Goal: Transaction & Acquisition: Purchase product/service

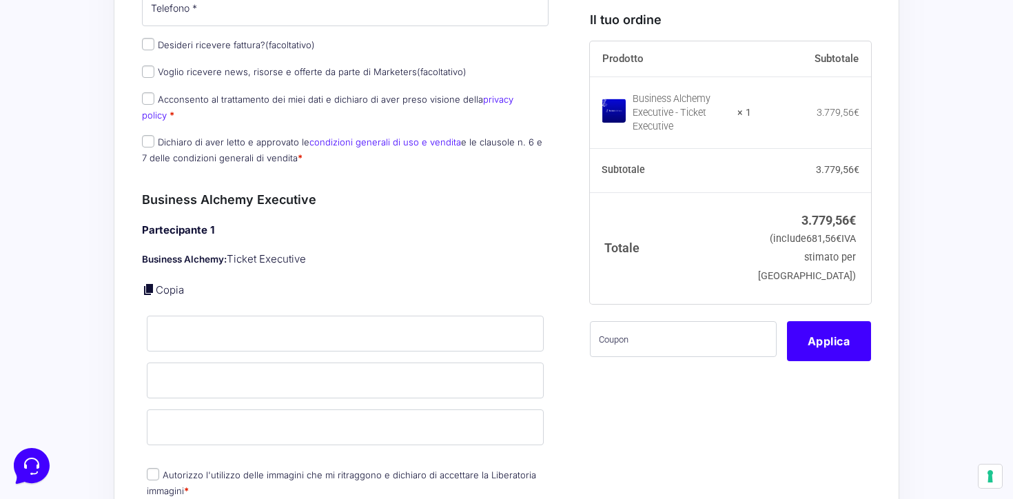
scroll to position [632, 0]
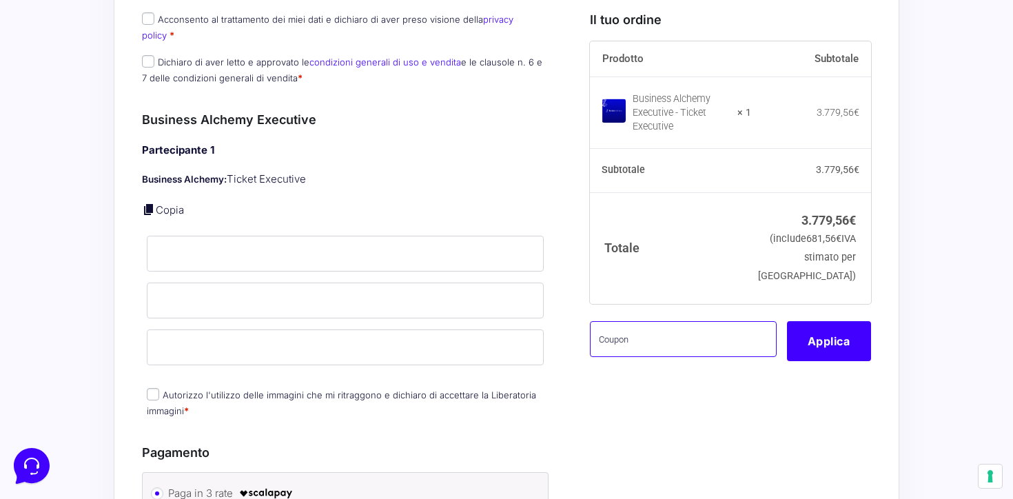
click at [700, 356] on input "text" at bounding box center [683, 338] width 187 height 36
paste input "basta122itgmck1g4@"
type input "basta122itgmck1g4@"
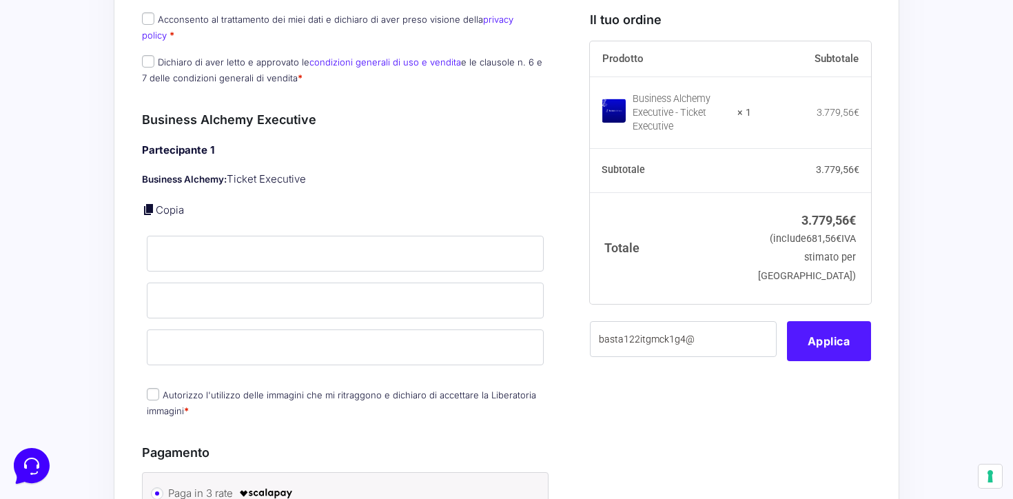
click at [825, 360] on button "Applica" at bounding box center [829, 340] width 84 height 40
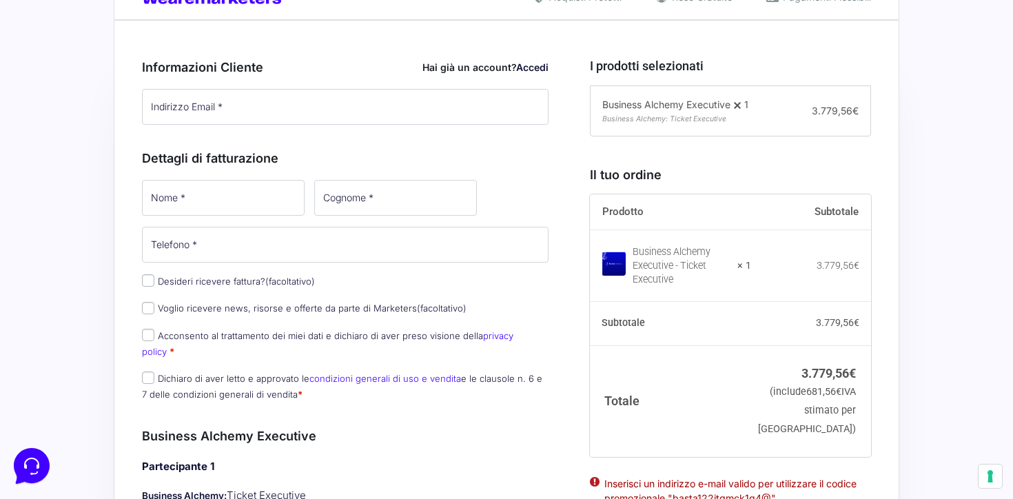
scroll to position [313, 0]
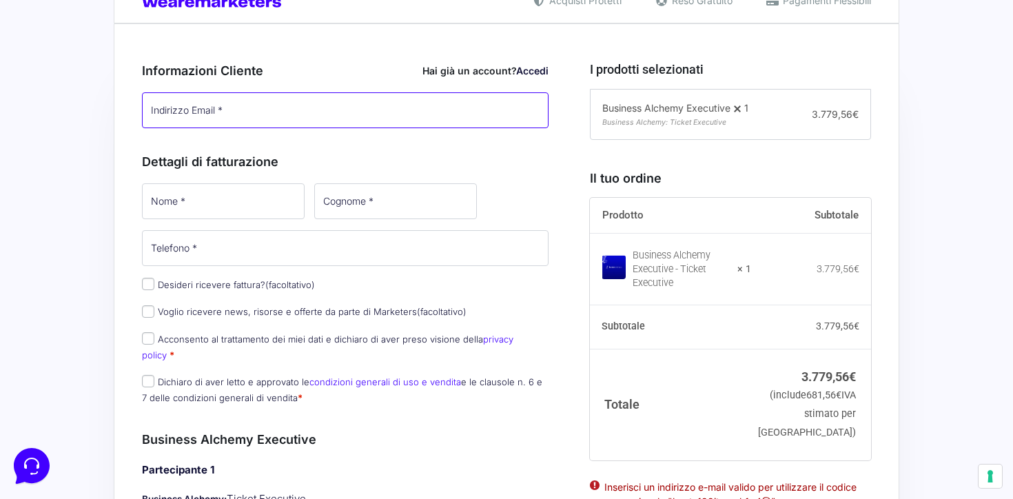
click at [457, 102] on input "Indirizzo Email *" at bounding box center [345, 110] width 406 height 36
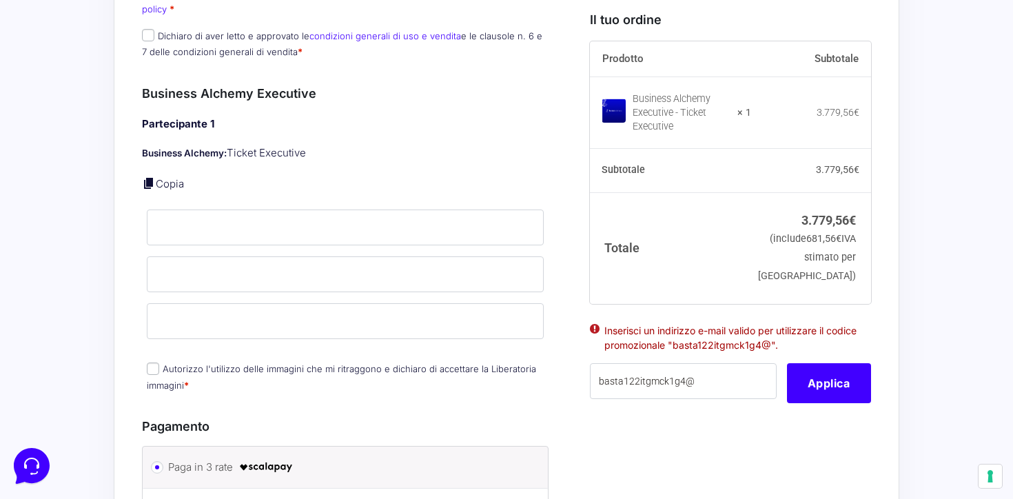
scroll to position [841, 0]
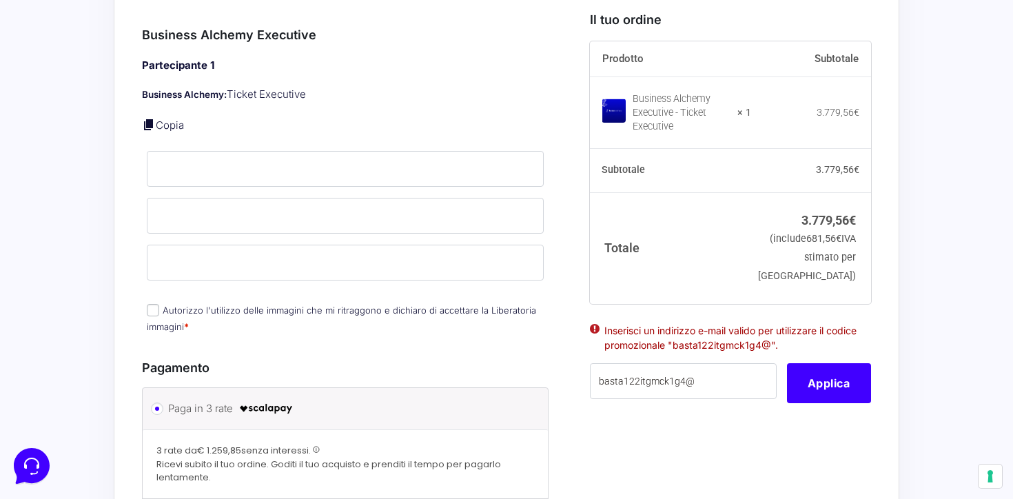
type input "[PERSON_NAME][EMAIL_ADDRESS][DOMAIN_NAME]"
click at [729, 399] on input "basta122itgmck1g4@" at bounding box center [683, 381] width 187 height 36
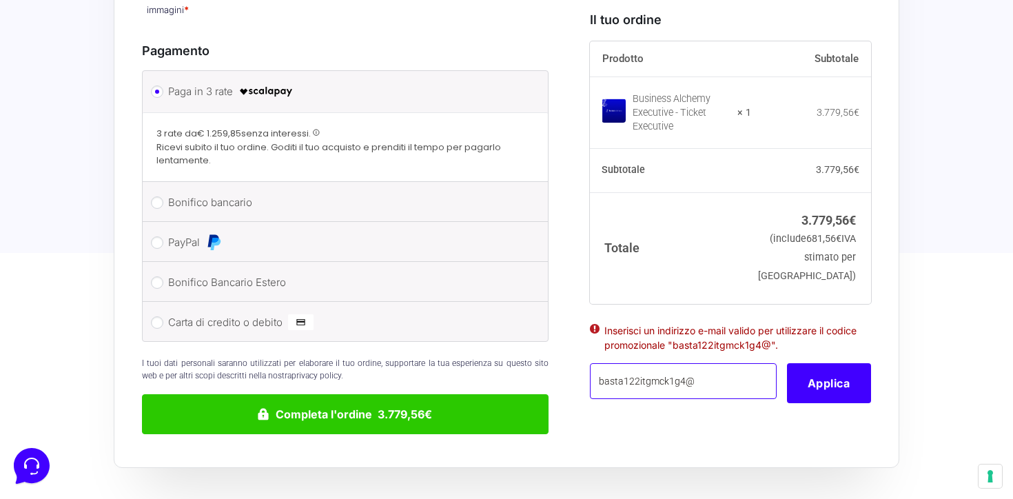
scroll to position [1240, 0]
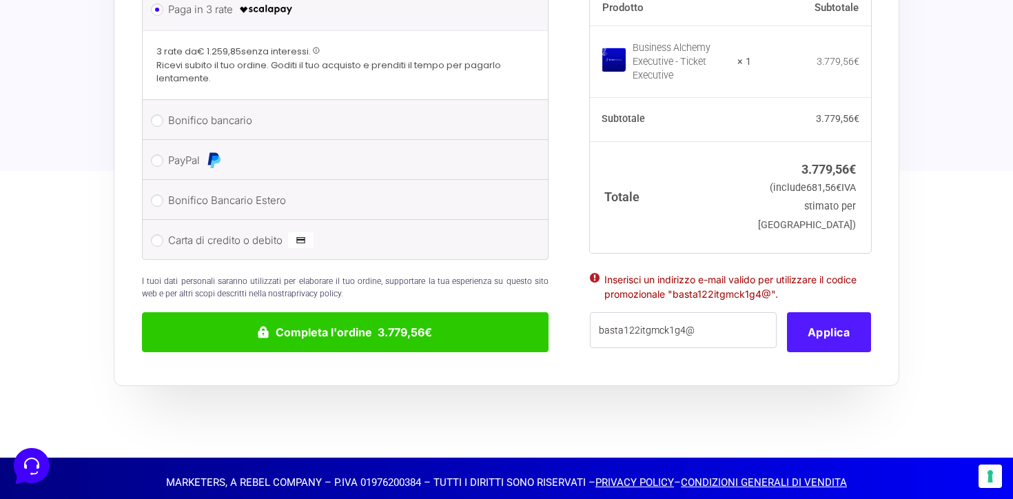
click at [834, 325] on button "Applica" at bounding box center [829, 332] width 84 height 40
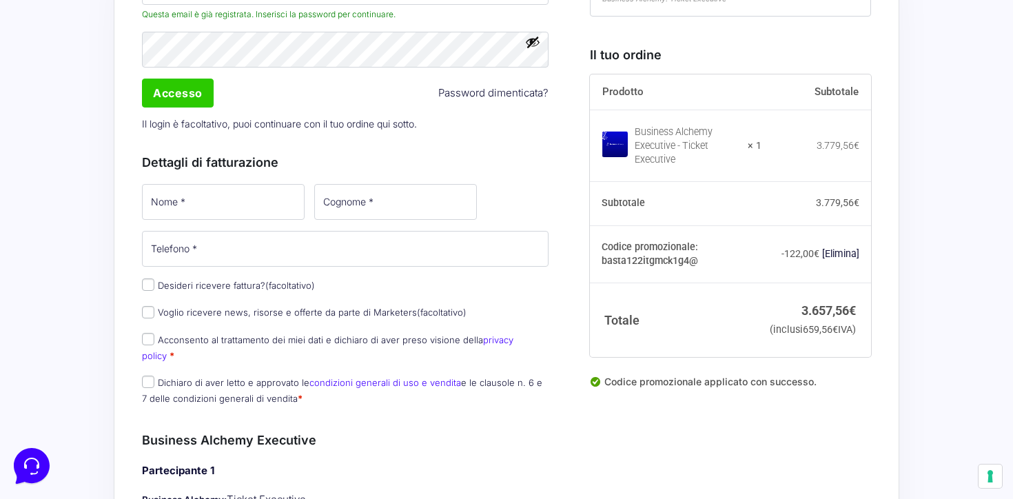
scroll to position [428, 0]
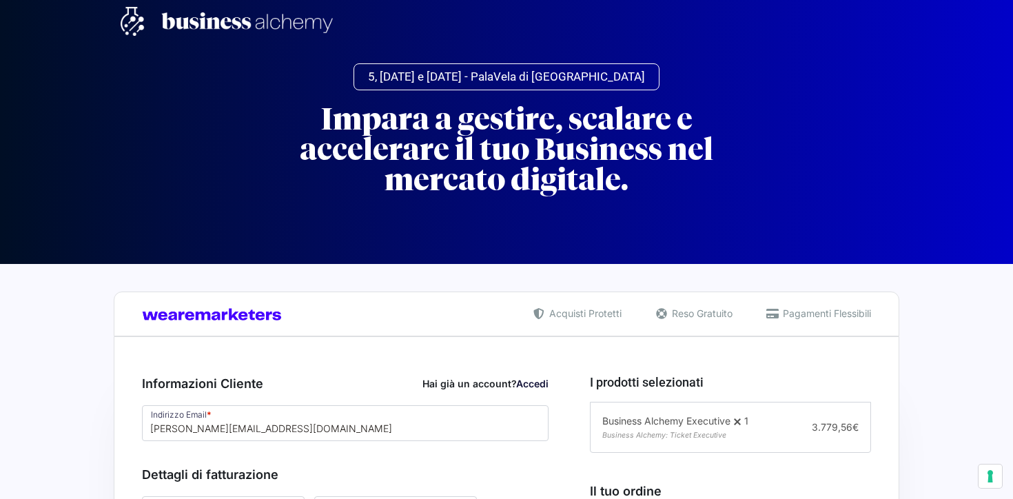
select select
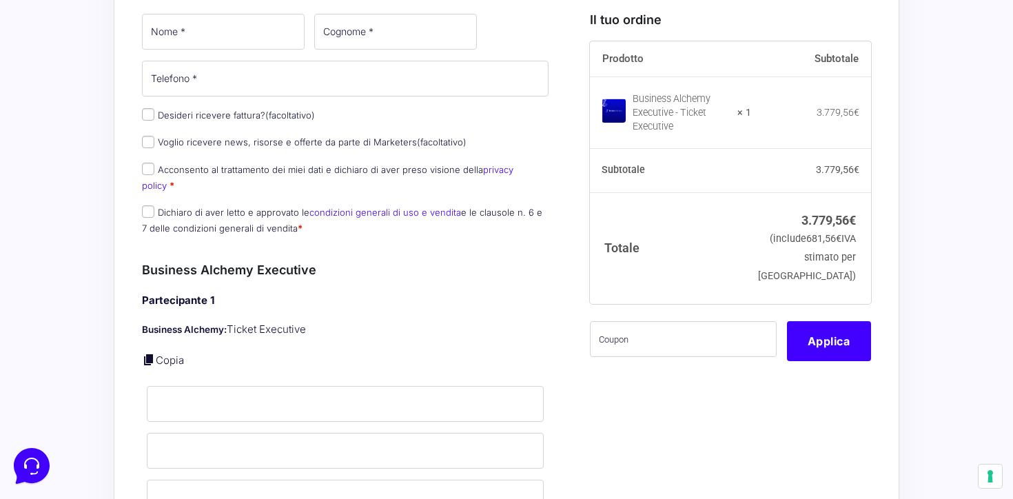
scroll to position [603, 0]
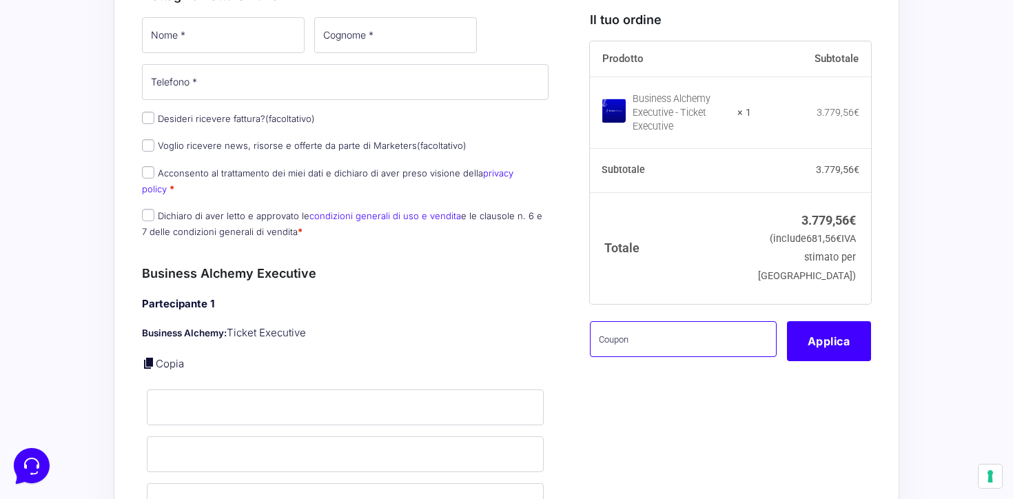
click at [663, 355] on input "text" at bounding box center [683, 338] width 187 height 36
paste input "basta122itgmck1g4@"
type input "basta122itgmck1g4@"
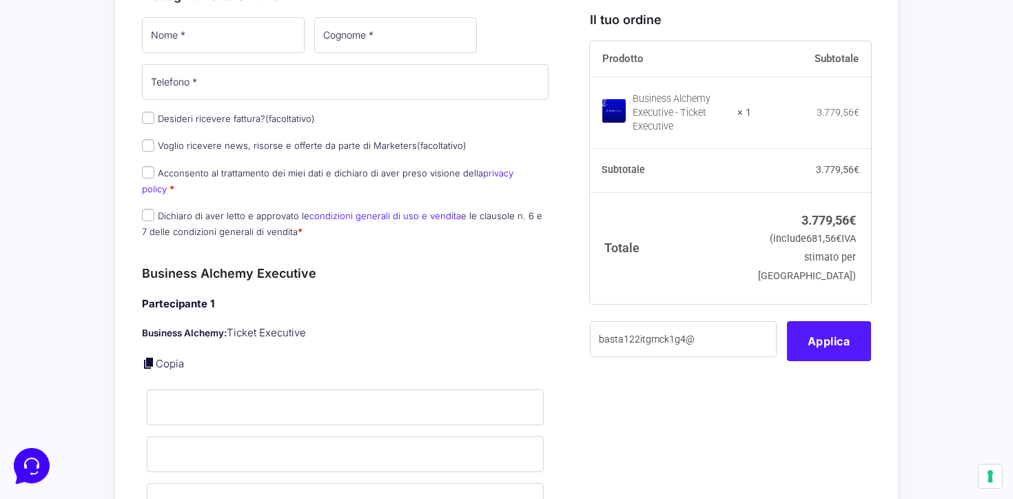
click at [845, 360] on button "Applica" at bounding box center [829, 340] width 84 height 40
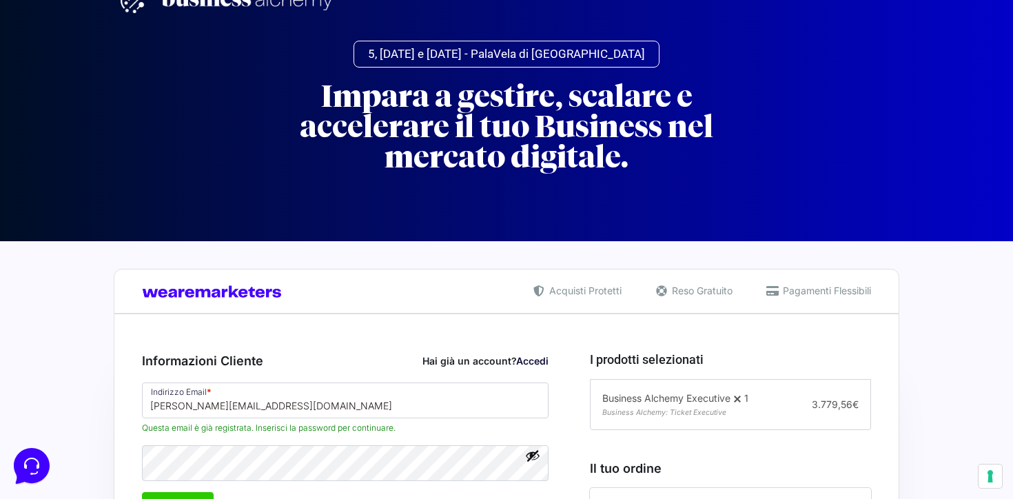
scroll to position [0, 0]
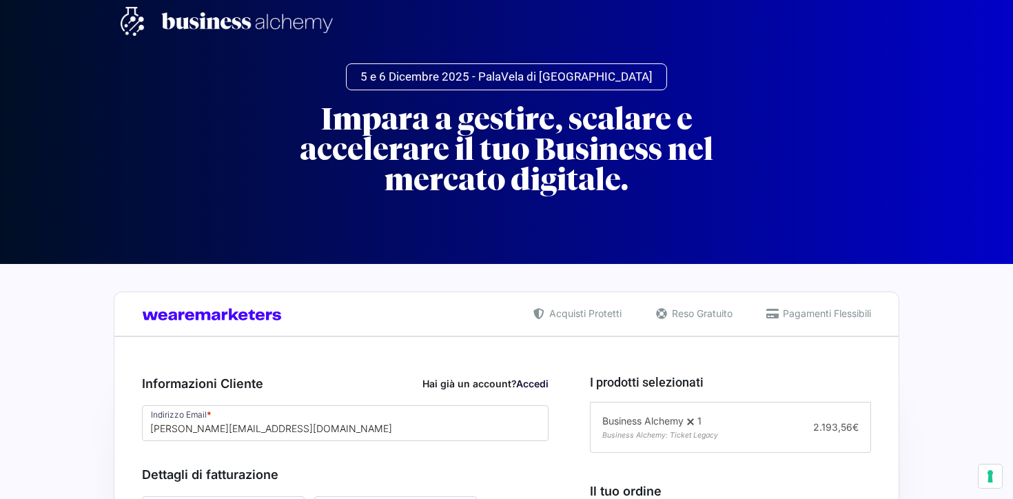
select select
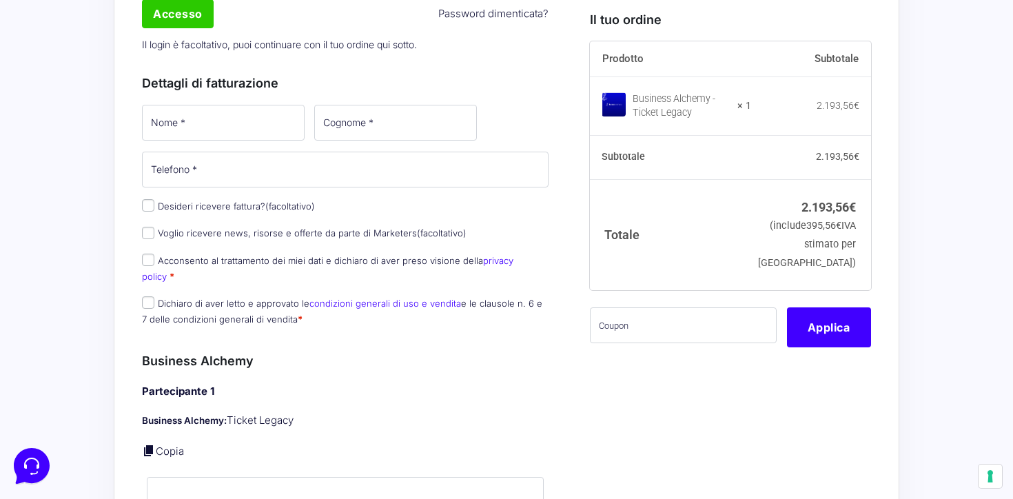
scroll to position [518, 0]
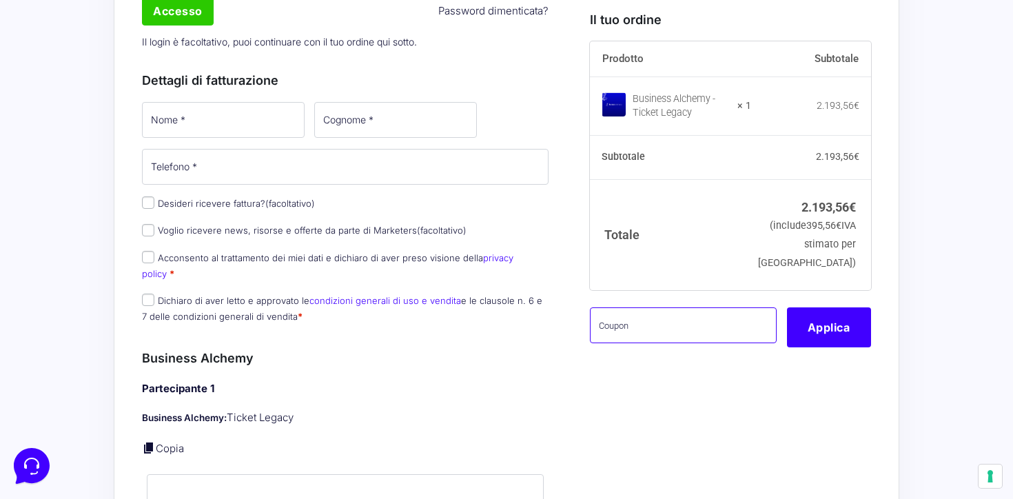
click at [683, 343] on input "text" at bounding box center [683, 325] width 187 height 36
paste input "babg488z8bu2iaek@"
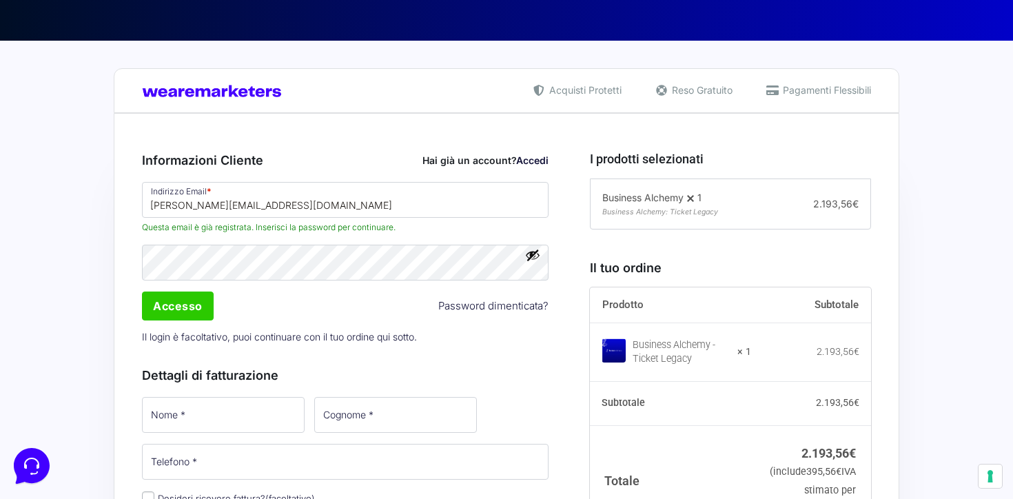
scroll to position [185, 0]
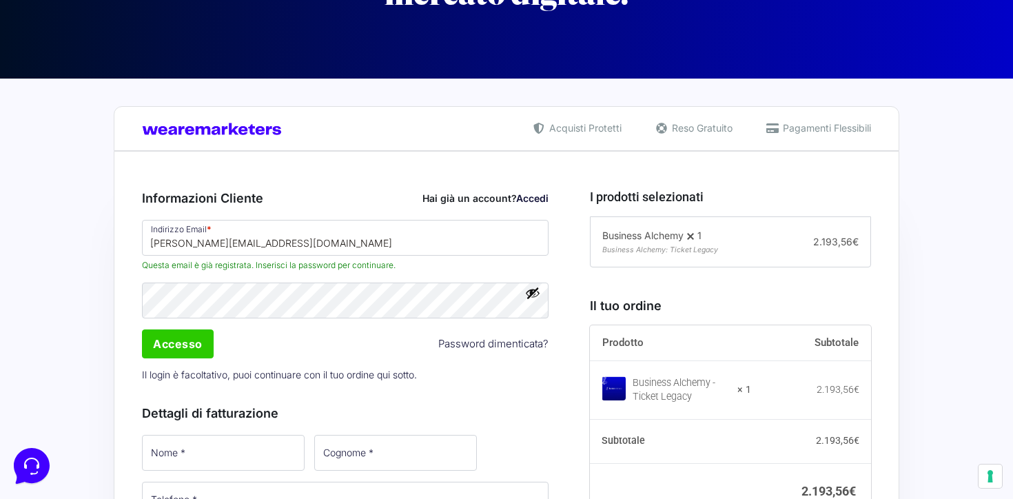
type input "babg488z8bu2iaek@"
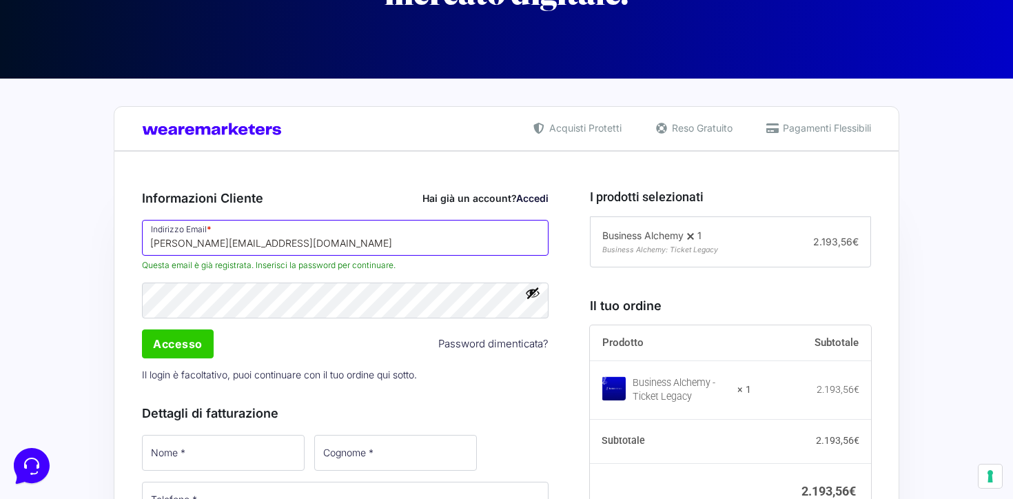
click at [420, 251] on input "[PERSON_NAME][EMAIL_ADDRESS][DOMAIN_NAME]" at bounding box center [345, 238] width 406 height 36
drag, startPoint x: 420, startPoint y: 251, endPoint x: 65, endPoint y: 203, distance: 358.6
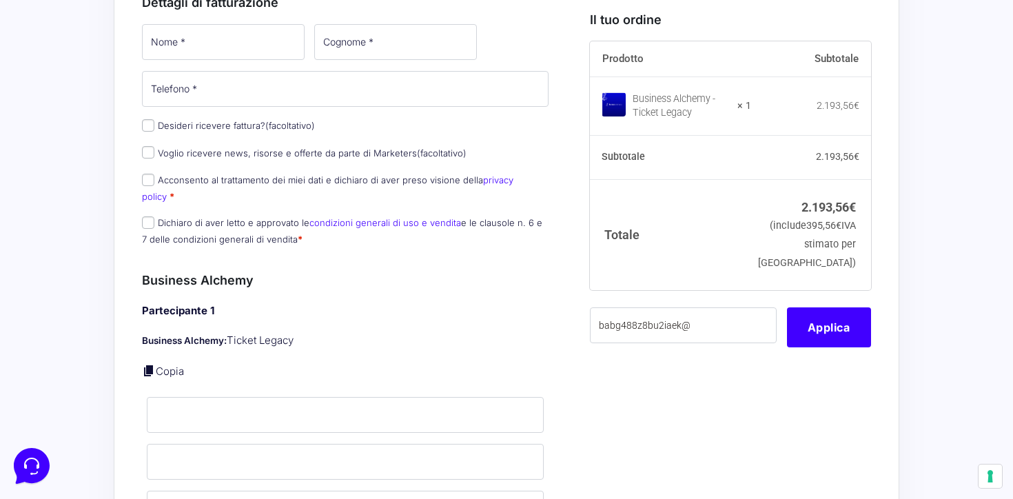
scroll to position [556, 0]
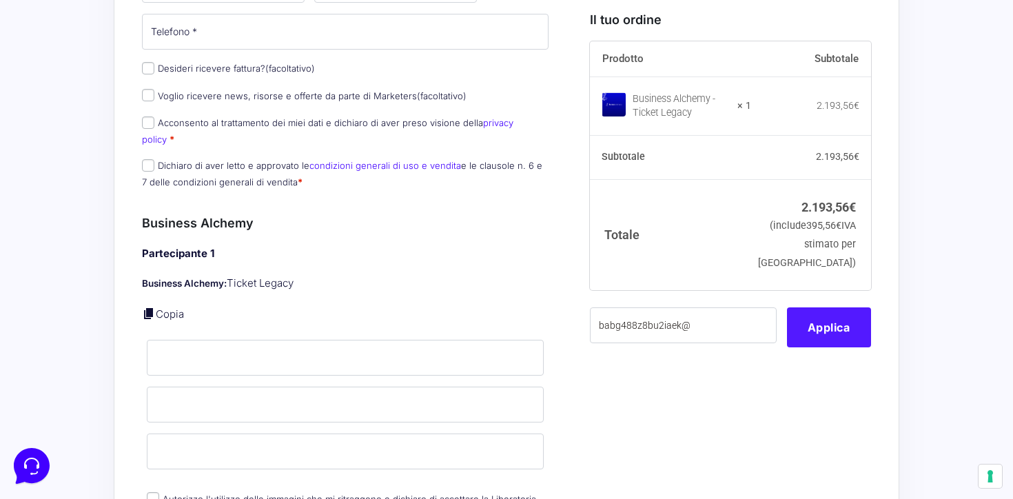
type input "[PERSON_NAME][EMAIL_ADDRESS][DOMAIN_NAME]"
click at [811, 347] on button "Applica" at bounding box center [829, 327] width 84 height 40
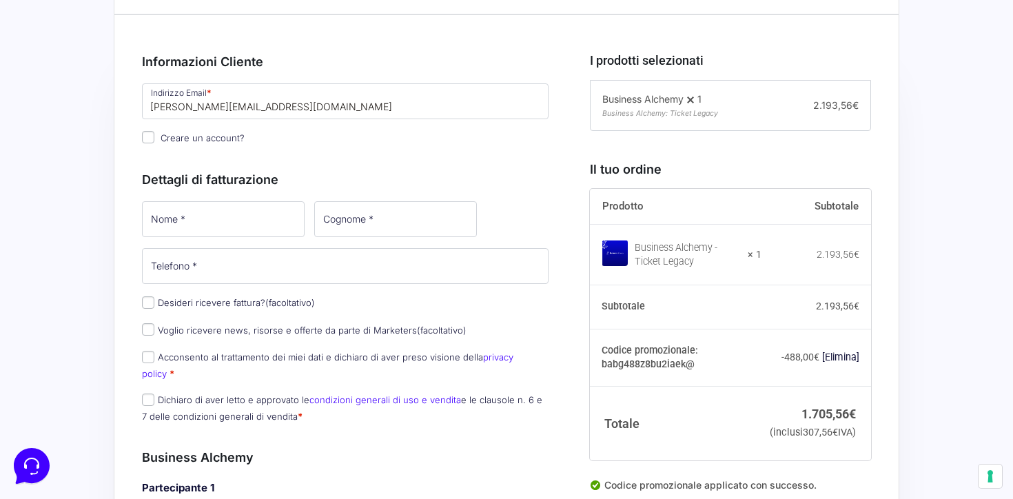
scroll to position [317, 0]
